Goal: Task Accomplishment & Management: Use online tool/utility

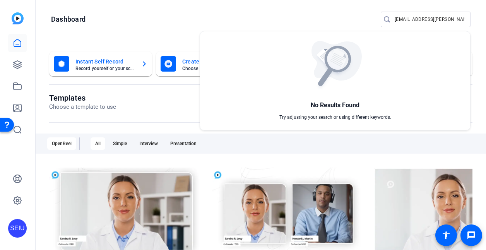
click at [198, 29] on div at bounding box center [243, 125] width 486 height 250
click at [220, 113] on div "Templates Choose a template to use" at bounding box center [260, 107] width 423 height 29
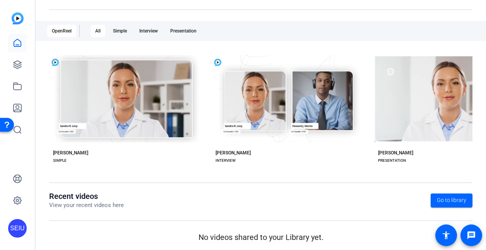
scroll to position [115, 0]
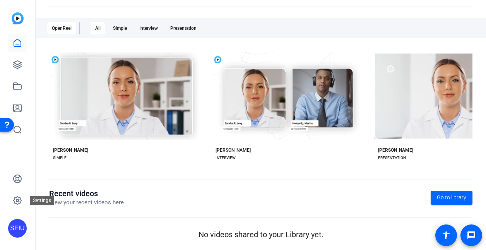
click at [35, 197] on div "Settings" at bounding box center [42, 200] width 24 height 9
click at [44, 228] on div "Instant Self Record Record yourself or your screen Create With A Template Choos…" at bounding box center [261, 88] width 450 height 321
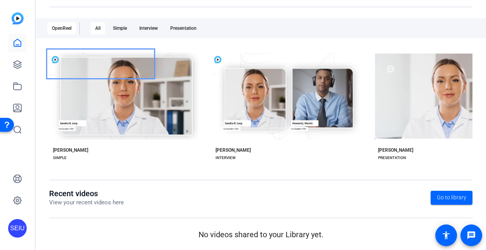
scroll to position [0, 0]
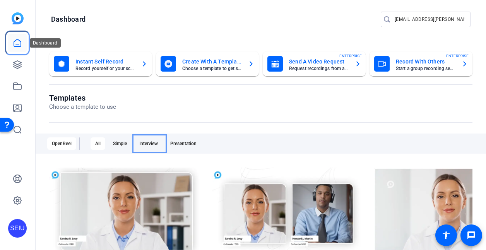
click at [14, 40] on icon at bounding box center [17, 42] width 9 height 9
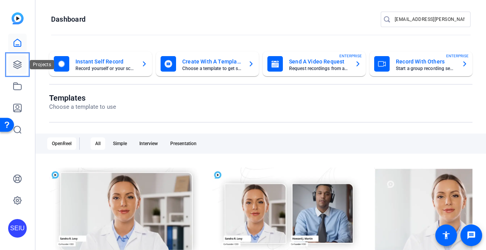
click at [15, 66] on icon at bounding box center [17, 64] width 9 height 9
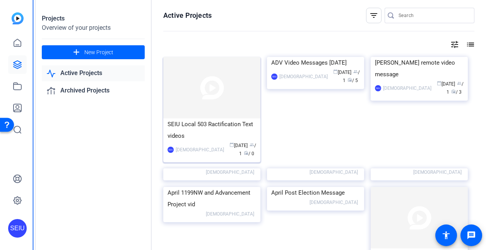
click at [212, 132] on div "SEIU Local 503 Ractification Text videos" at bounding box center [212, 129] width 89 height 23
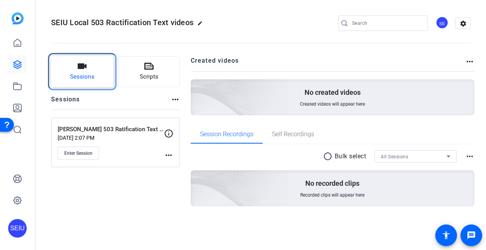
click at [98, 76] on button "Sessions" at bounding box center [82, 71] width 62 height 31
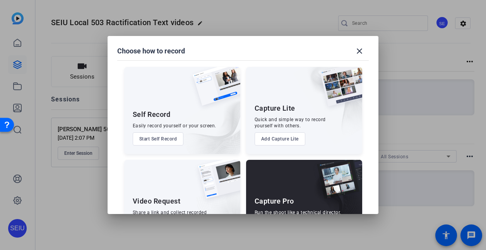
click at [283, 188] on div "Capture Pro Run the shoot like a technical director, with more advanced control…" at bounding box center [304, 203] width 116 height 87
click at [357, 168] on img at bounding box center [336, 183] width 51 height 47
click at [355, 134] on img at bounding box center [327, 105] width 69 height 77
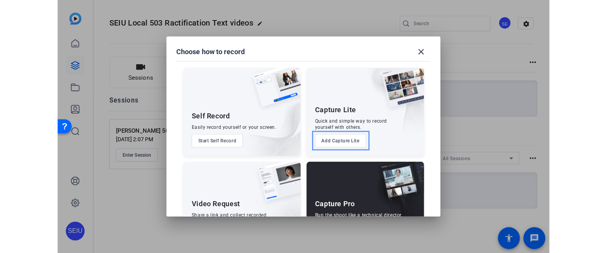
scroll to position [41, 0]
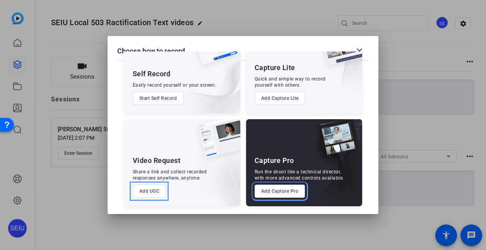
click at [282, 191] on button "Add Capture Pro" at bounding box center [280, 191] width 51 height 13
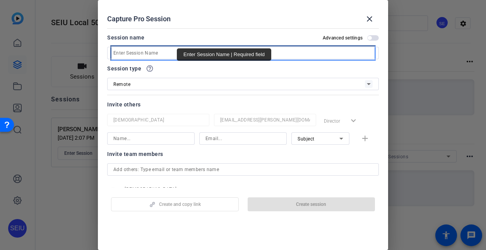
click at [177, 50] on input "Enter Session Name" at bounding box center [242, 52] width 259 height 9
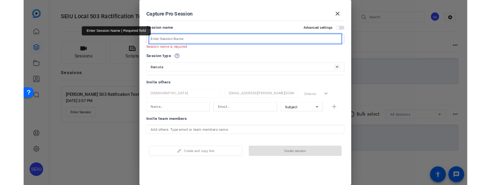
scroll to position [39, 0]
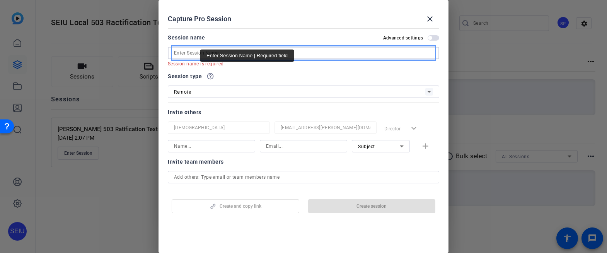
click at [188, 53] on input "Enter Session Name" at bounding box center [303, 52] width 259 height 9
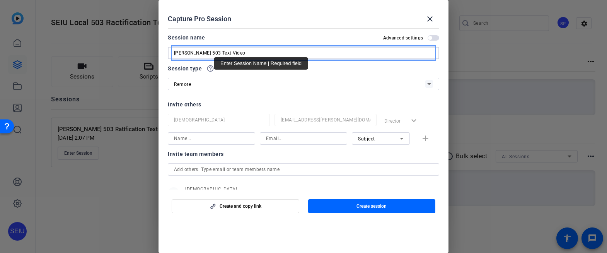
click at [212, 54] on input "Joseph Dyer 503 Text Video" at bounding box center [303, 52] width 259 height 9
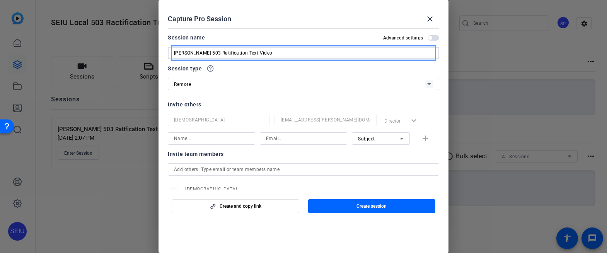
type input "[PERSON_NAME] 503 Ratification Text Video"
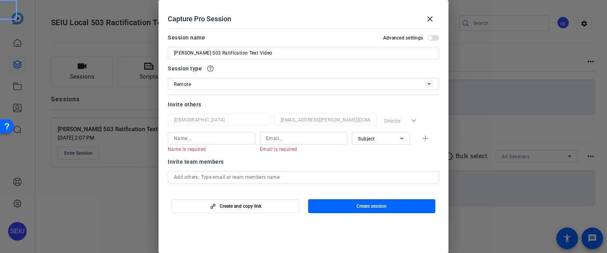
click at [411, 193] on mat-dialog-actions "Create and copy link Create session" at bounding box center [304, 205] width 290 height 31
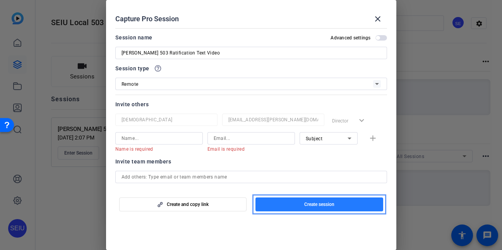
click at [319, 204] on span "Create session" at bounding box center [319, 205] width 30 height 6
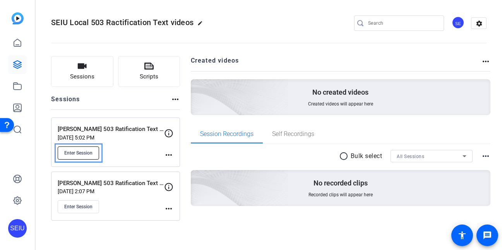
drag, startPoint x: 88, startPoint y: 157, endPoint x: 106, endPoint y: 157, distance: 18.2
click at [106, 157] on div "Enter Session" at bounding box center [111, 153] width 106 height 13
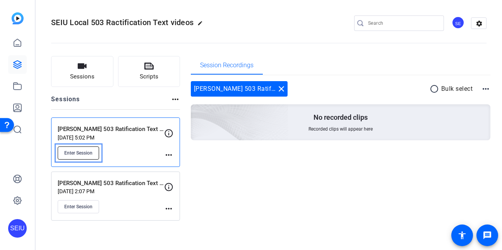
click at [97, 156] on button "Enter Session" at bounding box center [78, 153] width 41 height 13
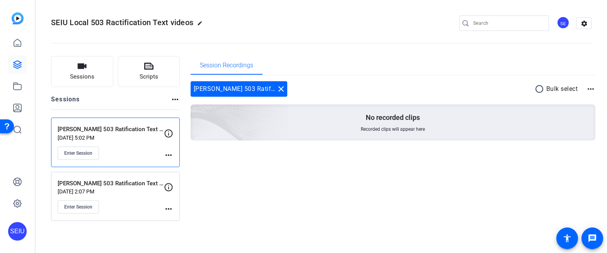
click at [183, 111] on div "Sessions Scripts Sessions more_horiz Joseph Dyer 503 Ratification Text Video Au…" at bounding box center [322, 138] width 572 height 184
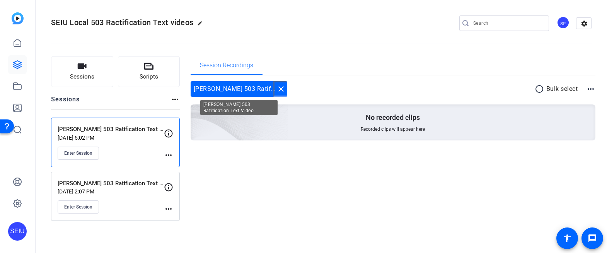
click at [280, 89] on mat-icon "close" at bounding box center [281, 88] width 9 height 9
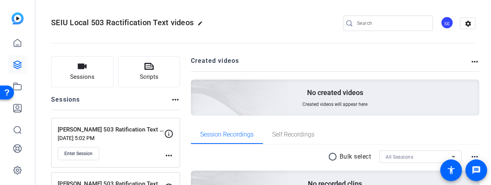
click at [417, 53] on div "Sessions Scripts Sessions more_horiz Joseph Dyer 503 Ratification Text Video Au…" at bounding box center [263, 143] width 455 height 194
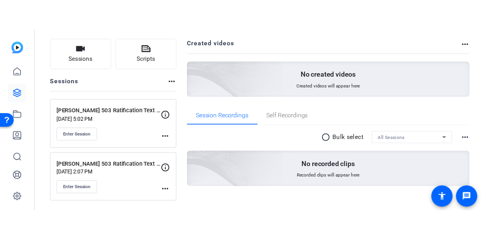
scroll to position [56, 0]
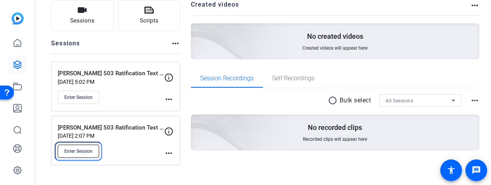
click at [83, 153] on span "Enter Session" at bounding box center [78, 151] width 28 height 6
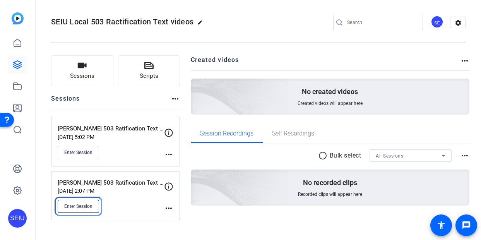
scroll to position [1, 0]
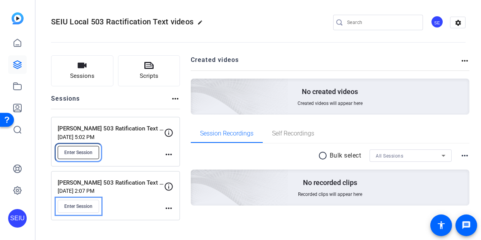
click at [87, 155] on span "Enter Session" at bounding box center [78, 152] width 28 height 6
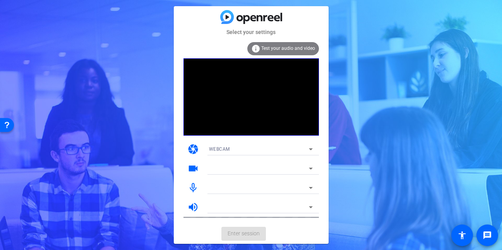
click at [311, 186] on mat-form-field at bounding box center [261, 188] width 116 height 12
click at [305, 189] on mat-form-field "Trimica iPhone Microphone" at bounding box center [261, 188] width 116 height 12
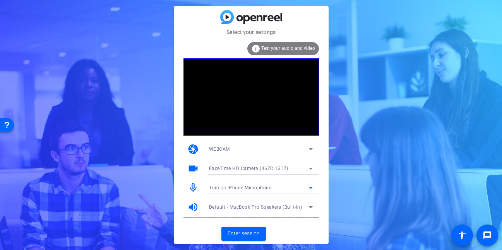
click at [308, 189] on icon at bounding box center [310, 187] width 9 height 9
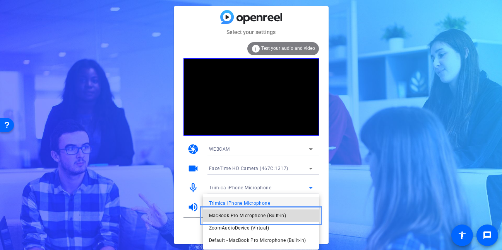
click at [281, 212] on span "MacBook Pro Microphone (Built-in)" at bounding box center [247, 215] width 77 height 9
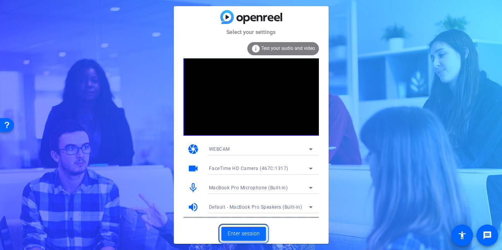
click at [261, 235] on span at bounding box center [243, 234] width 44 height 19
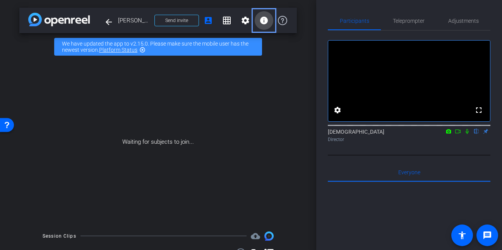
click at [260, 26] on span "info" at bounding box center [264, 20] width 19 height 19
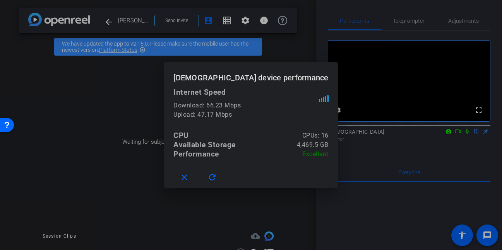
click at [267, 20] on div at bounding box center [251, 125] width 502 height 250
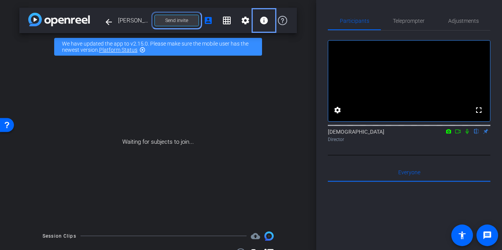
click at [188, 22] on span at bounding box center [177, 20] width 44 height 19
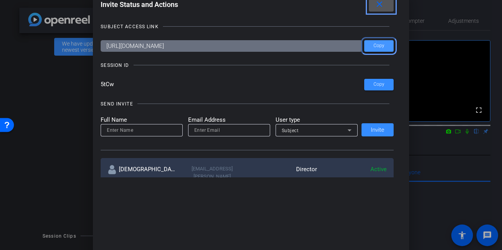
click at [378, 49] on span at bounding box center [378, 46] width 29 height 19
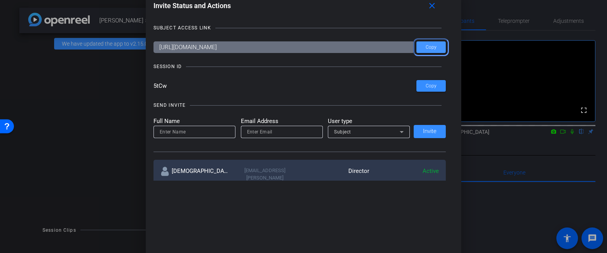
click at [431, 45] on span "Copy" at bounding box center [431, 47] width 11 height 6
click at [429, 91] on span at bounding box center [431, 86] width 29 height 19
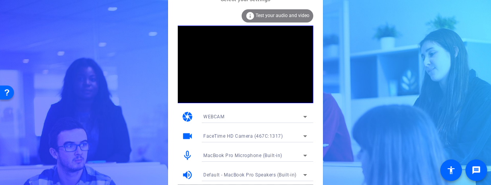
click at [315, 143] on mat-card-content "info Test your audio and video camera WEBCAM videocam FaceTime HD Camera (467C:…" at bounding box center [245, 97] width 155 height 188
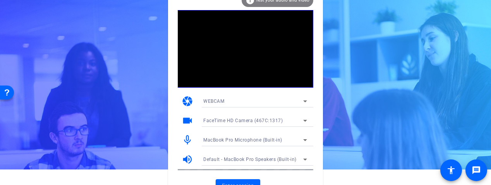
scroll to position [26, 0]
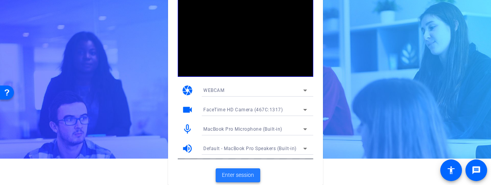
click at [251, 176] on span "Enter session" at bounding box center [238, 175] width 32 height 8
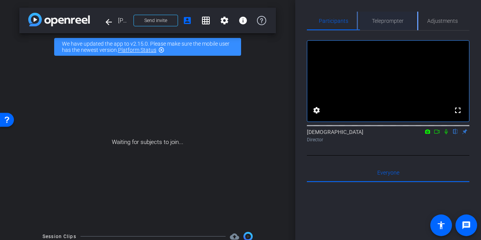
click at [407, 18] on div "Teleprompter" at bounding box center [387, 21] width 55 height 19
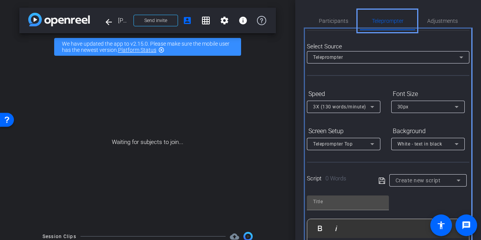
scroll to position [31, 0]
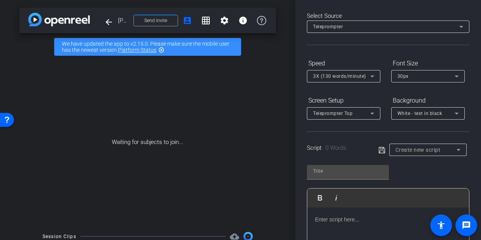
click at [328, 184] on p at bounding box center [388, 219] width 146 height 9
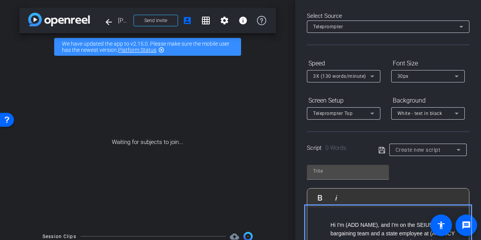
scroll to position [60, 0]
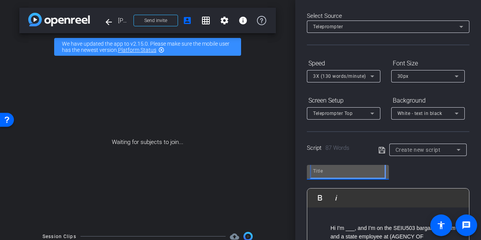
click at [340, 173] on input "Title" at bounding box center [348, 170] width 70 height 9
type input "S"
type input "Angela Script 1"
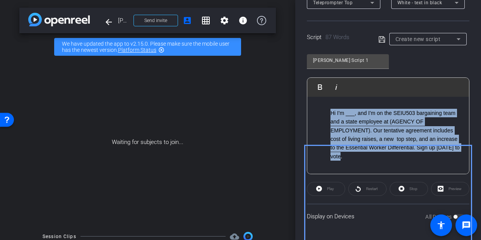
scroll to position [44, 0]
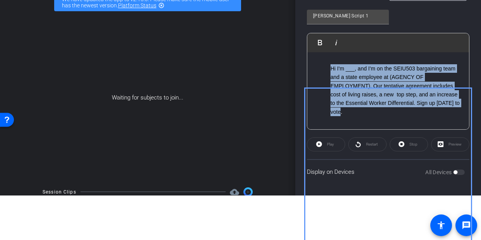
drag, startPoint x: 328, startPoint y: 232, endPoint x: 414, endPoint y: 110, distance: 149.1
click at [414, 110] on ul "Hi I'm ___, and I'm on the SEIU503 bargaining team and a state employee at (AGE…" at bounding box center [388, 90] width 146 height 52
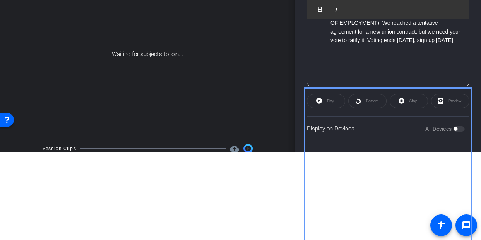
scroll to position [128, 0]
click at [436, 62] on div "Hi I'm (ADD NAME), and I'm on the SEIU503 bargaining team and a state employee …" at bounding box center [388, 37] width 162 height 98
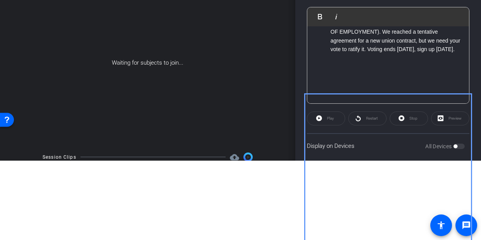
scroll to position [0, 0]
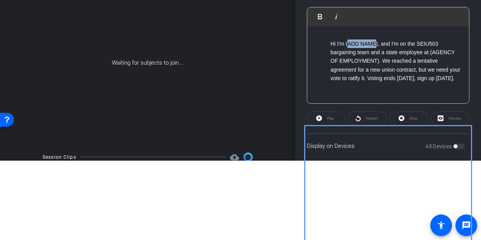
drag, startPoint x: 375, startPoint y: 44, endPoint x: 349, endPoint y: 45, distance: 26.7
click at [349, 45] on p "Hi I'm (ADD NAME), and I'm on the SEIU503 bargaining team and a state employee …" at bounding box center [395, 60] width 131 height 43
click at [348, 44] on p "Hi I'm (Angela Ward), and I'm on the SEIU503 bargaining team and a state employ…" at bounding box center [395, 60] width 131 height 43
click at [378, 46] on p "Hi I'm Angela Ward), and I'm on the SEIU503 bargaining team and a state employe…" at bounding box center [395, 60] width 131 height 43
click at [328, 37] on div "Hi I'm Angela Ward, and I'm on the SEIU503 bargaining team and a state employee…" at bounding box center [388, 79] width 162 height 106
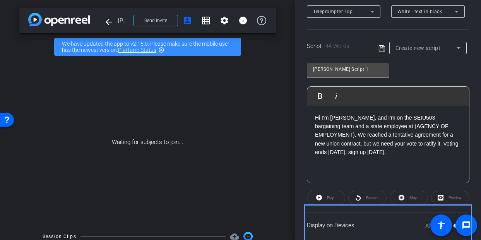
click at [475, 63] on div "Participants Teleprompter Adjustments settings Service Employees International …" at bounding box center [388, 120] width 186 height 240
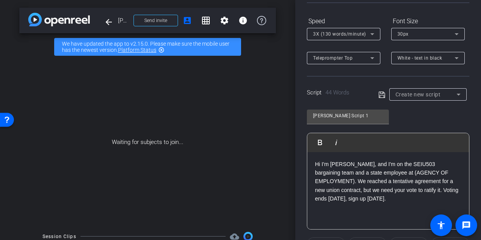
scroll to position [57, 0]
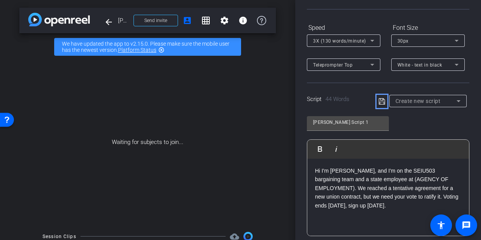
click at [382, 103] on icon "Remove" at bounding box center [381, 101] width 7 height 9
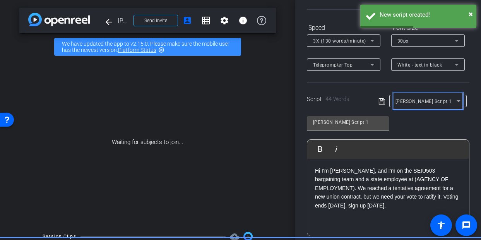
click at [417, 104] on div "Angela Script 1" at bounding box center [425, 101] width 61 height 10
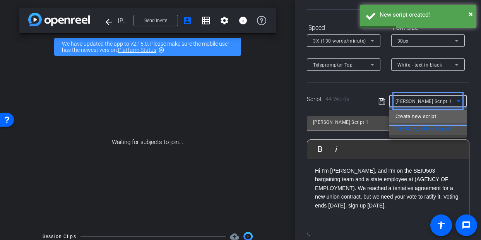
click at [415, 119] on span "Create new script" at bounding box center [415, 116] width 41 height 9
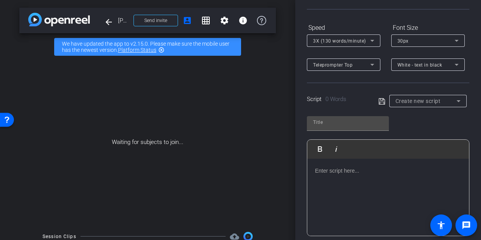
click at [315, 169] on p at bounding box center [388, 170] width 146 height 9
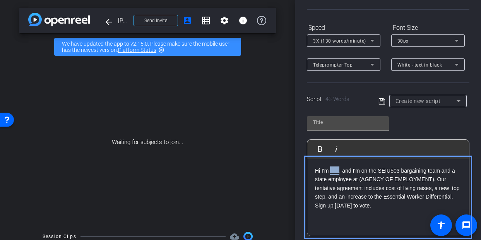
drag, startPoint x: 337, startPoint y: 171, endPoint x: 330, endPoint y: 171, distance: 7.4
click at [330, 171] on p "Hi I'm ___, and I'm on the SEIU503 bargaining team and a state employee at (AGE…" at bounding box center [388, 187] width 146 height 43
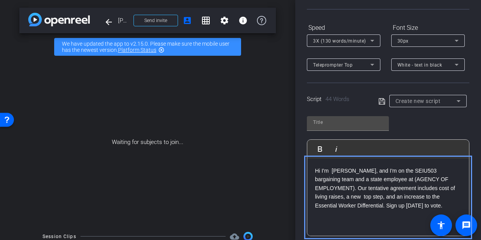
click at [333, 169] on p "Hi I'm Angela Ward, and I'm on the SEIU503 bargaining team and a state employee…" at bounding box center [388, 187] width 146 height 43
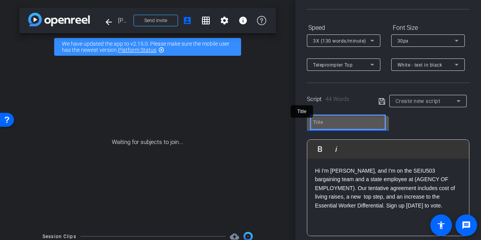
click at [347, 125] on input "Title" at bounding box center [348, 122] width 70 height 9
type input "Angela Script 2"
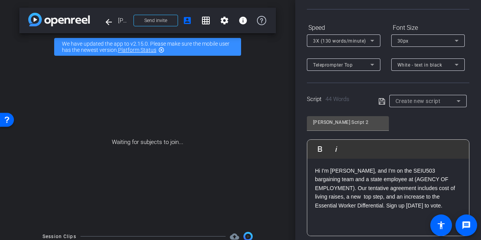
click at [375, 101] on div "Script 44 Words Create new script" at bounding box center [388, 94] width 162 height 25
click at [379, 103] on icon "Remove" at bounding box center [381, 101] width 7 height 9
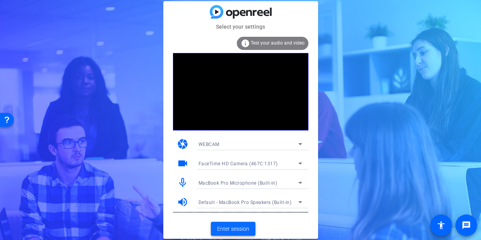
click at [219, 225] on span "Enter session" at bounding box center [233, 229] width 32 height 8
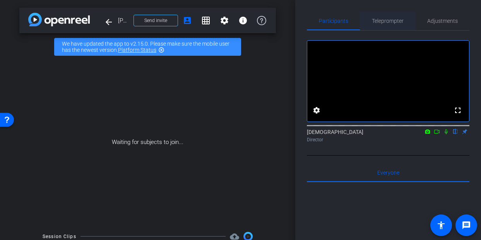
click at [369, 20] on div "Teleprompter" at bounding box center [387, 21] width 55 height 19
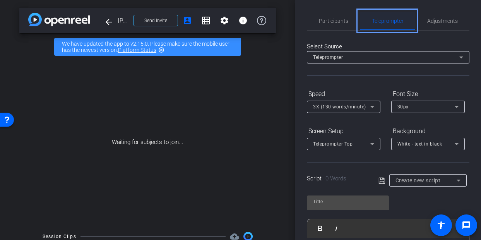
click at [379, 21] on span "Teleprompter" at bounding box center [388, 20] width 32 height 5
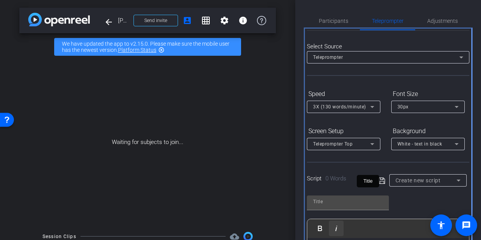
scroll to position [31, 0]
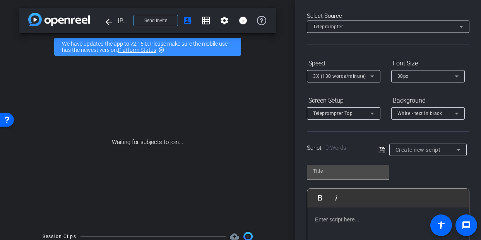
click at [345, 220] on p at bounding box center [388, 219] width 146 height 9
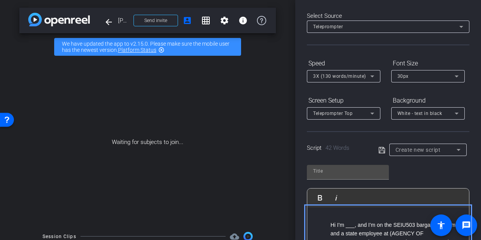
click at [353, 225] on p "Hi I'm ___, and I'm on the SEIU503 bargaining team and a state employee at (AGE…" at bounding box center [395, 242] width 131 height 43
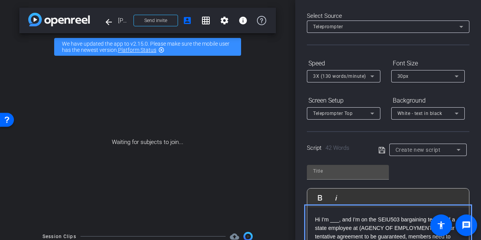
click at [340, 219] on p "Hi I'm ___, and I'm on the SEIU503 bargaining team and a state employee at (AGE…" at bounding box center [388, 236] width 146 height 43
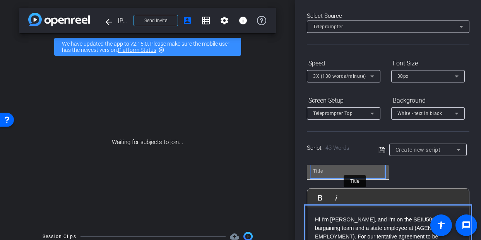
click at [344, 174] on input "Title" at bounding box center [348, 170] width 70 height 9
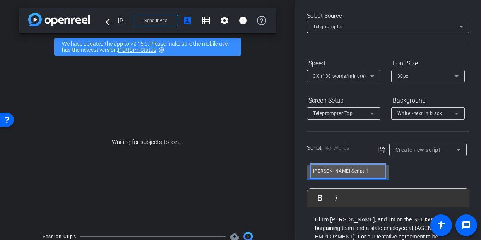
type input "Joe Script 1"
click at [379, 146] on icon "Remove" at bounding box center [381, 149] width 7 height 9
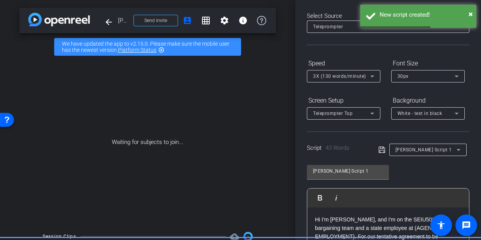
click at [473, 178] on div "Participants Teleprompter Adjustments settings Service Employees International …" at bounding box center [388, 120] width 186 height 240
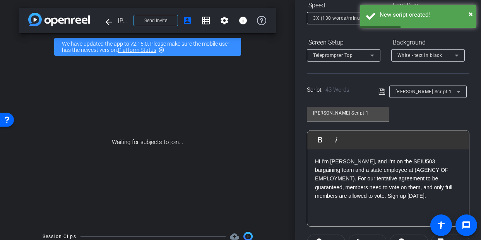
scroll to position [92, 0]
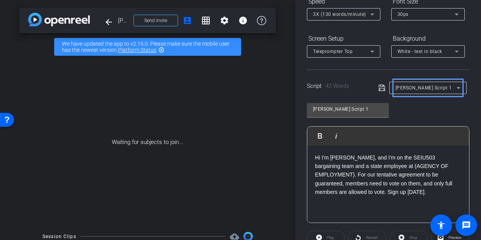
click at [410, 91] on div "Joe Script 1" at bounding box center [425, 88] width 61 height 10
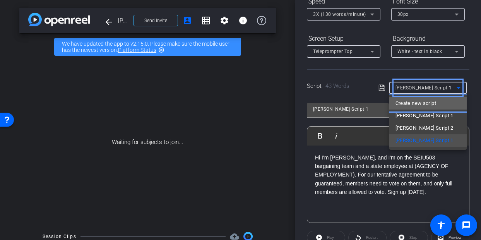
click at [405, 105] on span "Create new script" at bounding box center [415, 103] width 41 height 9
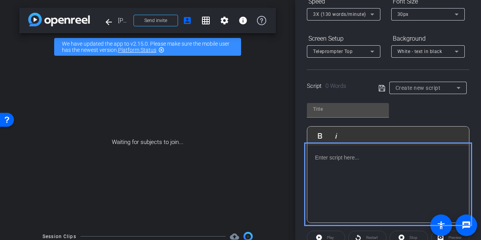
click at [325, 159] on p at bounding box center [388, 157] width 146 height 9
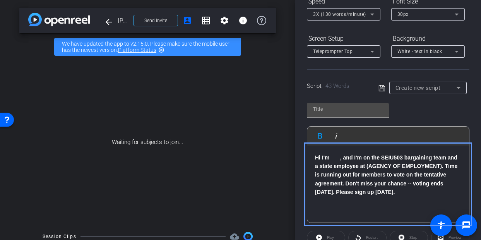
click at [340, 156] on strong "Hi I'm ___, and I'm on the SEIU503 bargaining team and a state employee at (AGE…" at bounding box center [386, 174] width 142 height 41
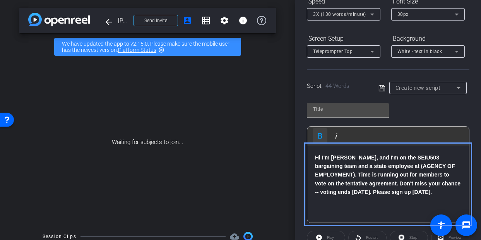
click at [317, 141] on button "Bold" at bounding box center [320, 135] width 15 height 15
drag, startPoint x: 316, startPoint y: 156, endPoint x: 446, endPoint y: 204, distance: 138.9
click at [446, 204] on div "Hi I'm Joe Dyer ​​​​ , and I'm on the SEIU503 bargaining team and a state emplo…" at bounding box center [388, 183] width 162 height 77
click at [322, 138] on icon "button" at bounding box center [319, 135] width 9 height 9
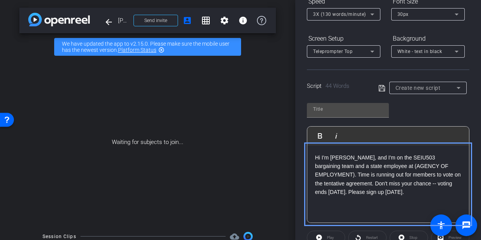
click at [373, 190] on p "Hi I'm Joe Dyer, and I'm on the SEIU503 bargaining team and a state employee at…" at bounding box center [388, 174] width 146 height 43
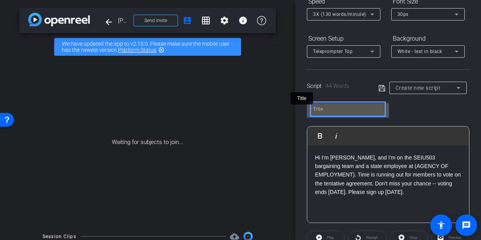
click at [347, 107] on input "Title" at bounding box center [348, 108] width 70 height 9
type input "Joe Script 2"
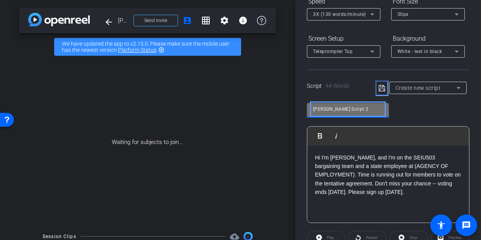
click at [381, 85] on icon "Remove" at bounding box center [381, 88] width 6 height 6
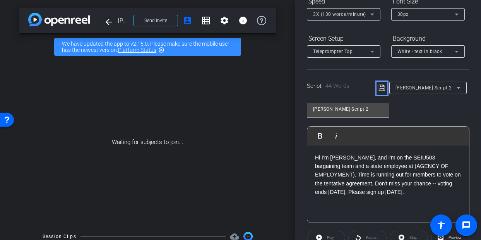
click at [381, 93] on div "Joe Script 2" at bounding box center [423, 88] width 91 height 12
click at [381, 87] on icon "Remove" at bounding box center [381, 87] width 7 height 9
